Goal: Information Seeking & Learning: Learn about a topic

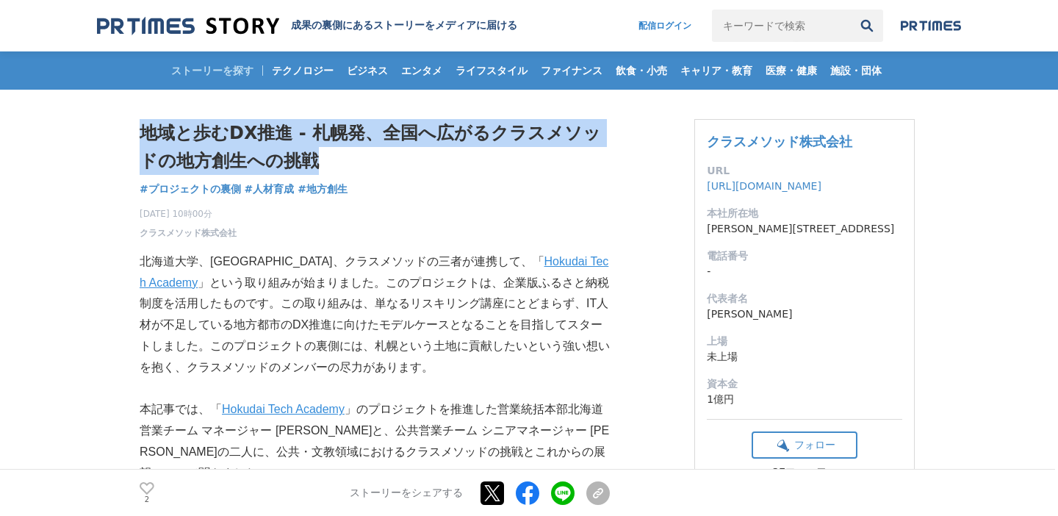
drag, startPoint x: 294, startPoint y: 160, endPoint x: 128, endPoint y: 126, distance: 169.7
copy h1 "地域と歩むDX推進 - 札幌発、全国へ広がるクラスメソッドの地方創生への挑戦"
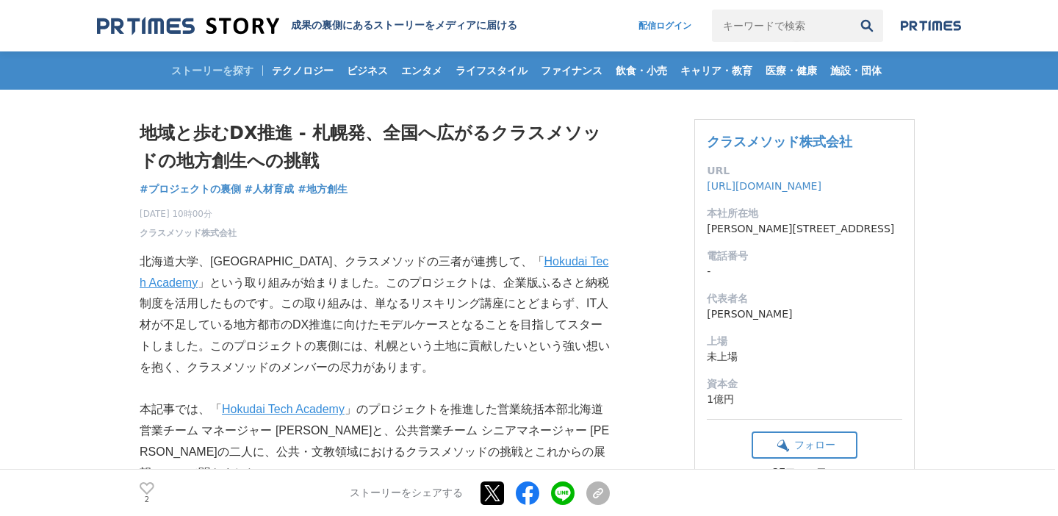
click at [389, 179] on div "地域と歩むDX推進 - 札幌発、全国へ広がるクラスメソッドの地方創生への挑戦 プロジェクトの裏側 #プロジェクトの裏側 #人材育成 #地方創生" at bounding box center [375, 179] width 470 height 121
click at [298, 268] on p "北海道大学、[GEOGRAPHIC_DATA]、クラスメソッドの三者が連携して、「 [GEOGRAPHIC_DATA] 」という取り組みが始まりました。このプ…" at bounding box center [375, 314] width 470 height 127
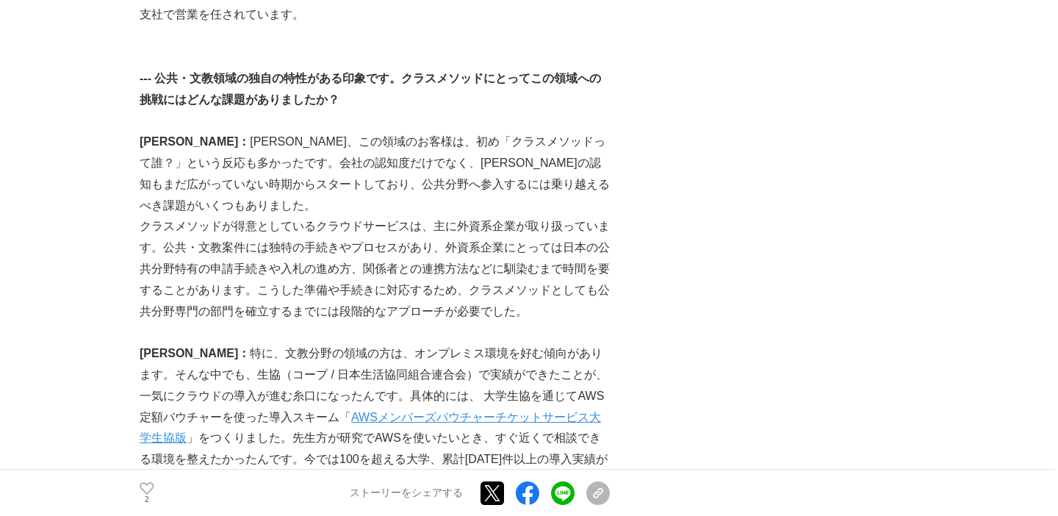
scroll to position [1196, 0]
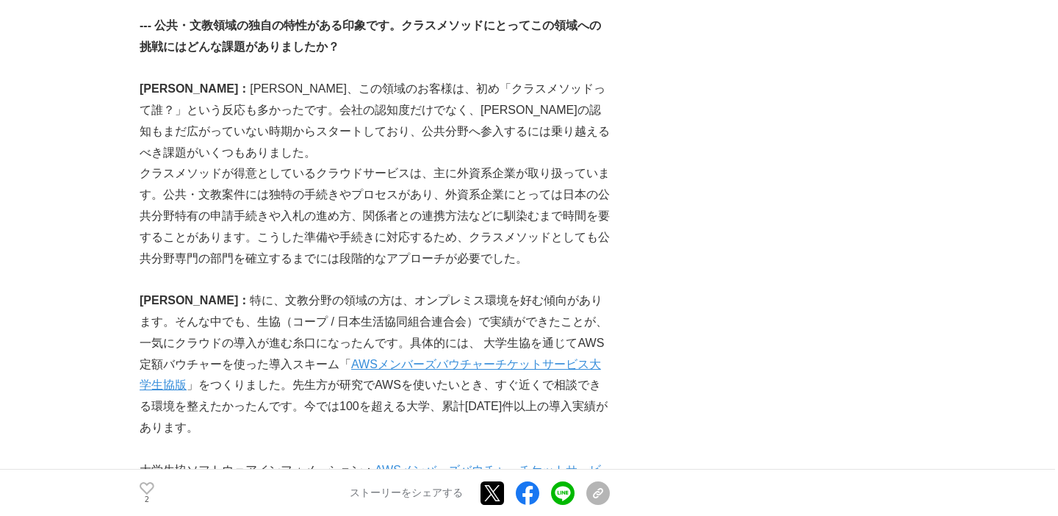
click at [392, 163] on p "クラスメソッドが得意としているクラウドサービスは、主に外資系企業が取り扱っています。公共・文教案件には独特の手続きやプロセスがあり、外資系企業にとっては日本の…" at bounding box center [375, 216] width 470 height 106
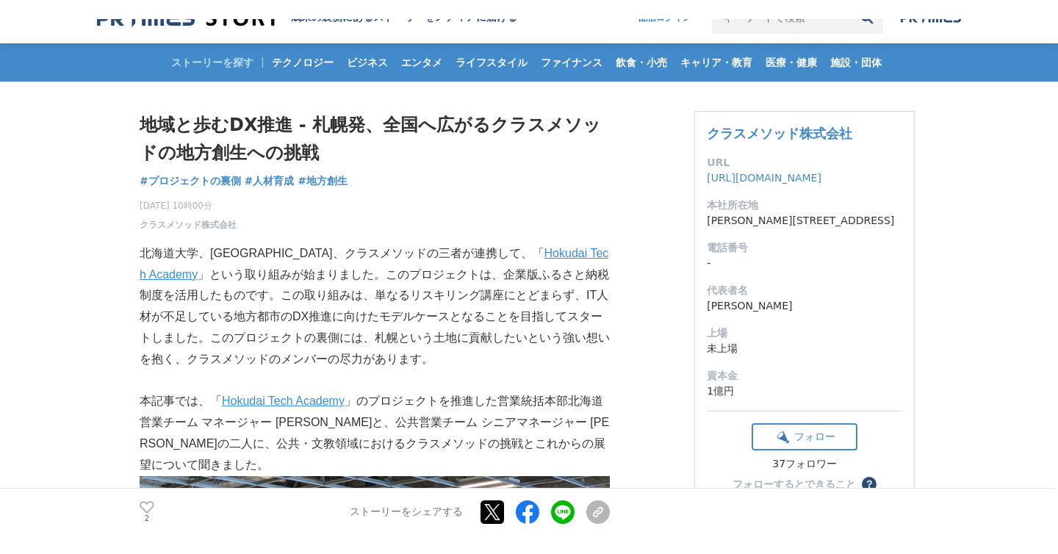
scroll to position [0, 0]
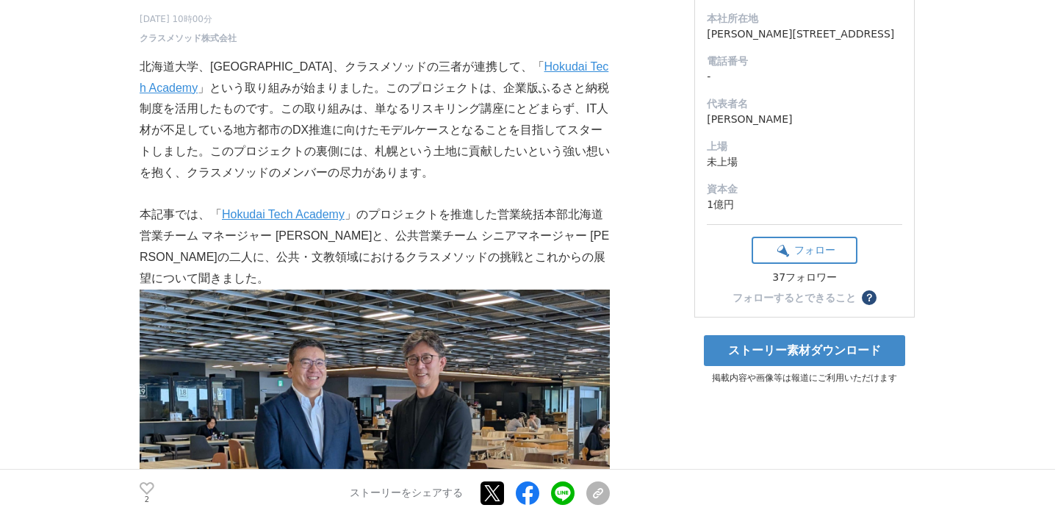
scroll to position [187, 0]
